Goal: Task Accomplishment & Management: Manage account settings

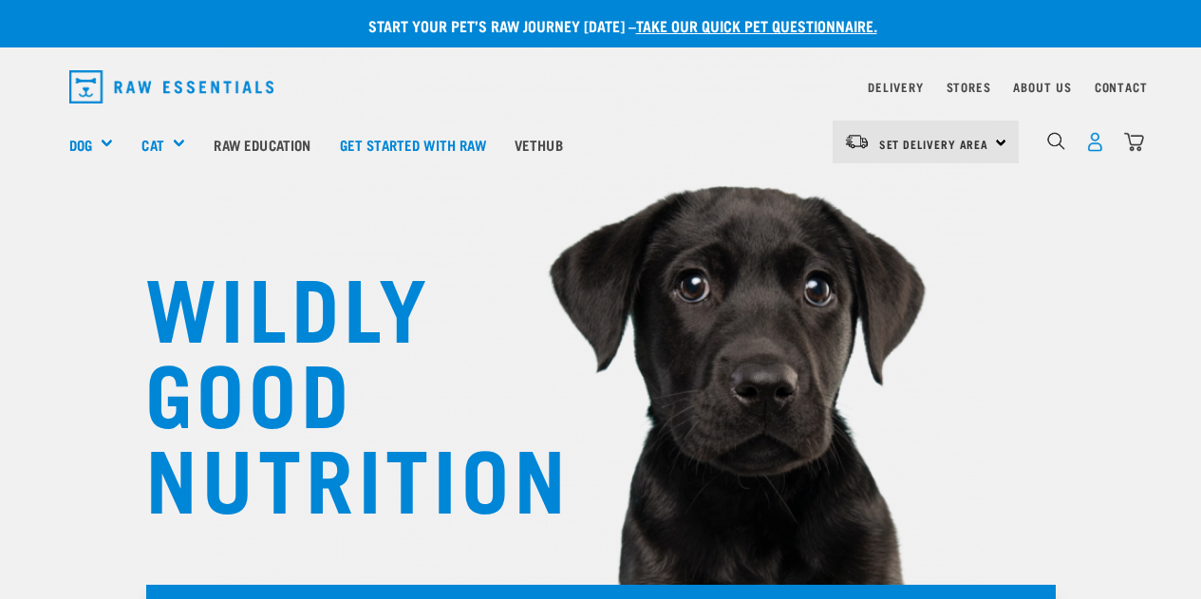
click at [1095, 147] on img "dropdown navigation" at bounding box center [1095, 142] width 20 height 20
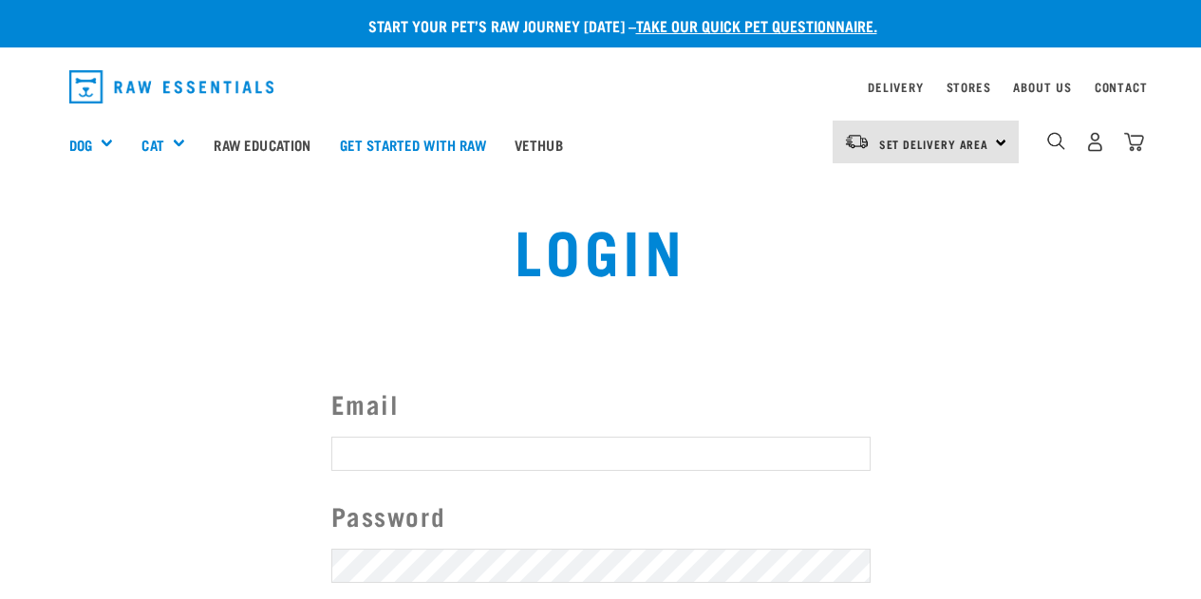
type input "[EMAIL_ADDRESS][DOMAIN_NAME]"
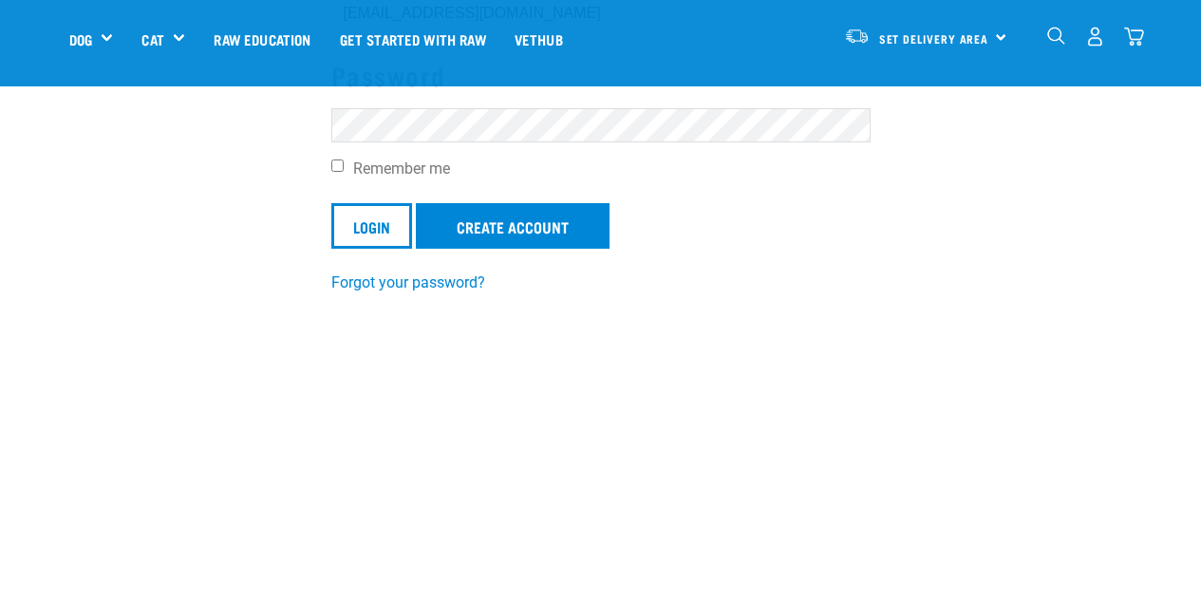
scroll to position [308, 0]
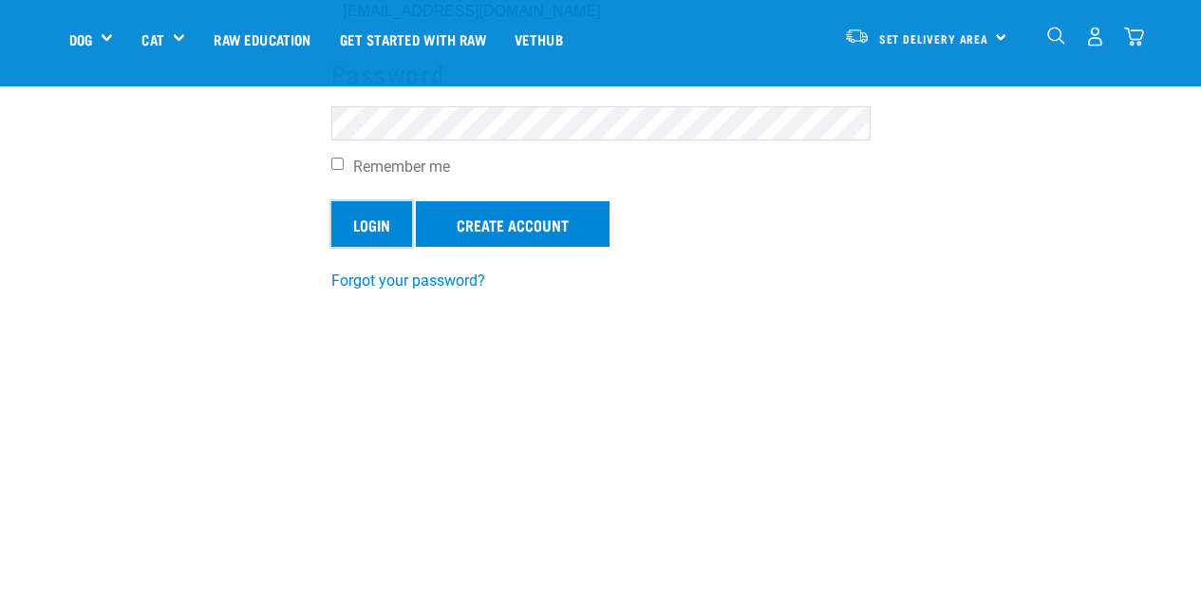
click at [361, 234] on input "Login" at bounding box center [371, 224] width 81 height 46
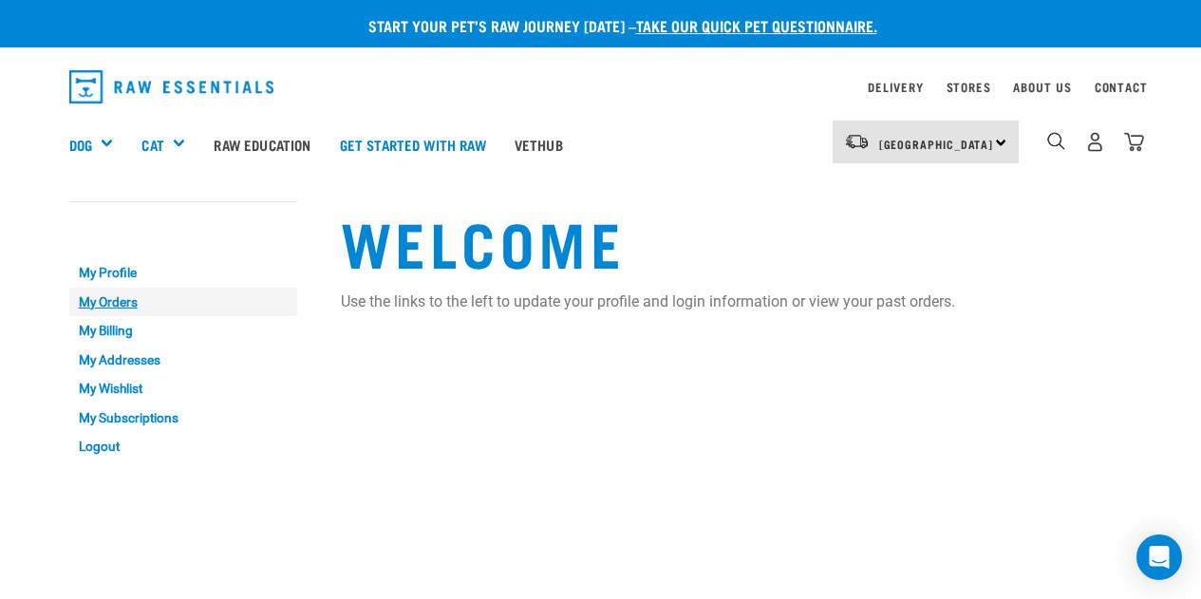
click at [117, 298] on link "My Orders" at bounding box center [183, 302] width 228 height 29
